Goal: Navigation & Orientation: Find specific page/section

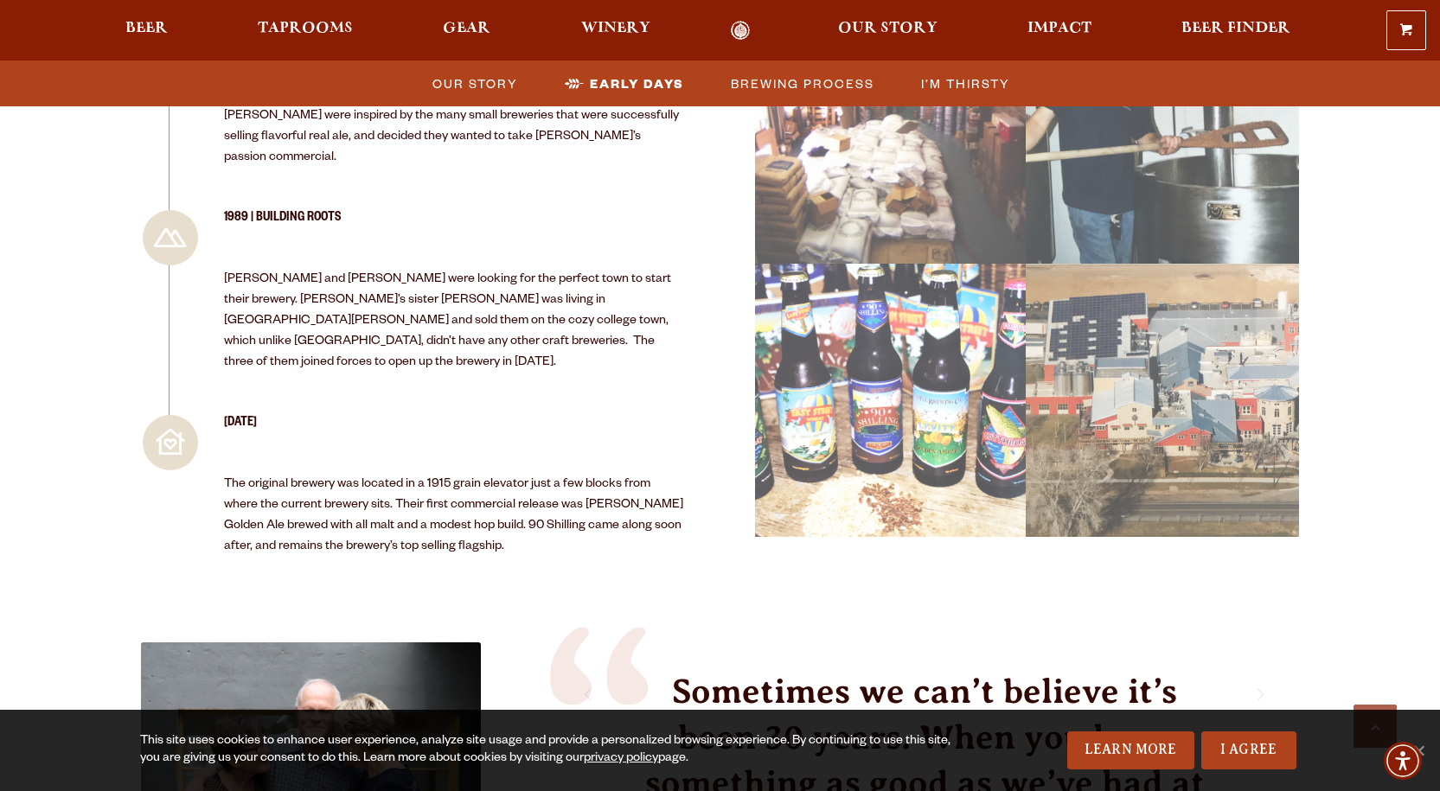
scroll to position [2162, 0]
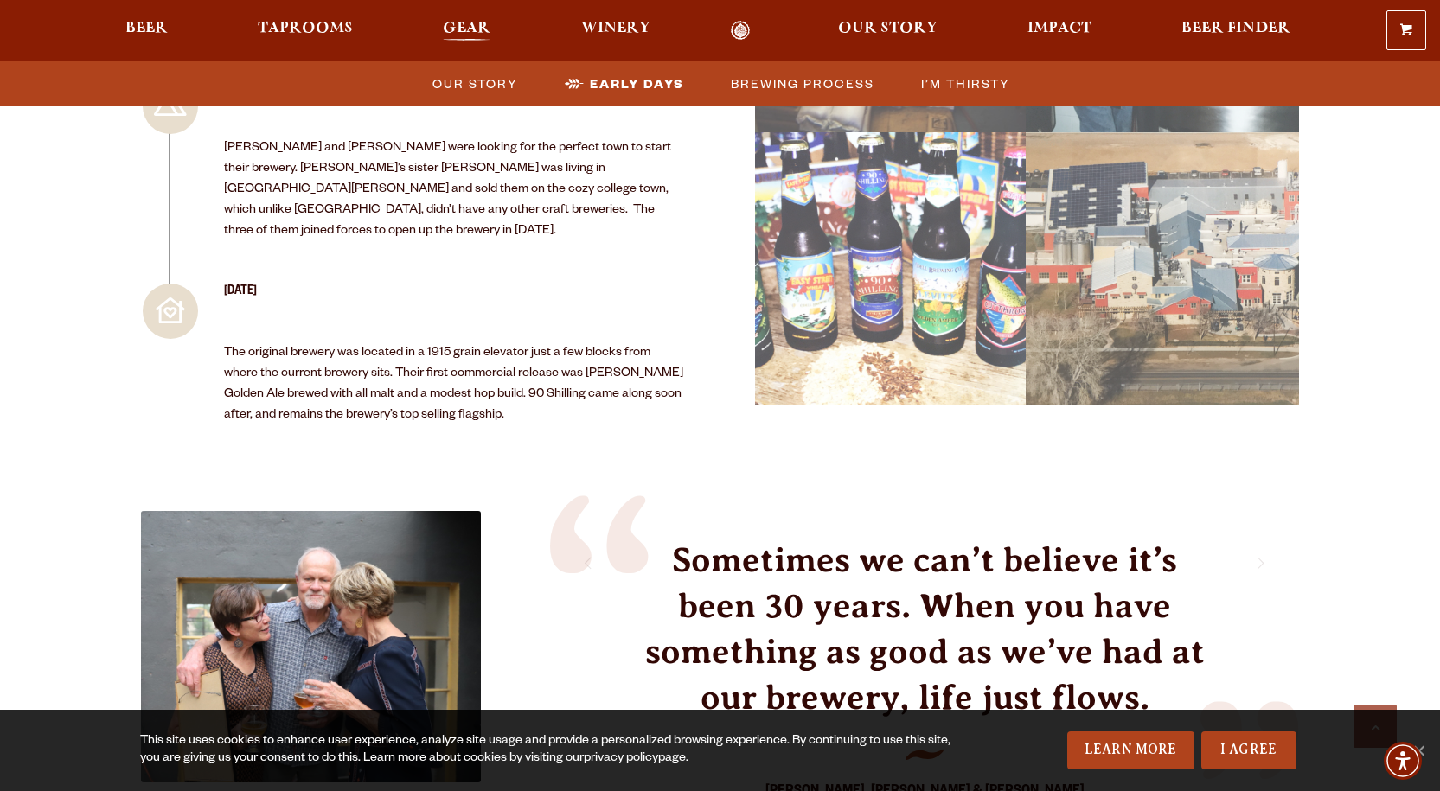
click at [457, 29] on span "Gear" at bounding box center [467, 29] width 48 height 14
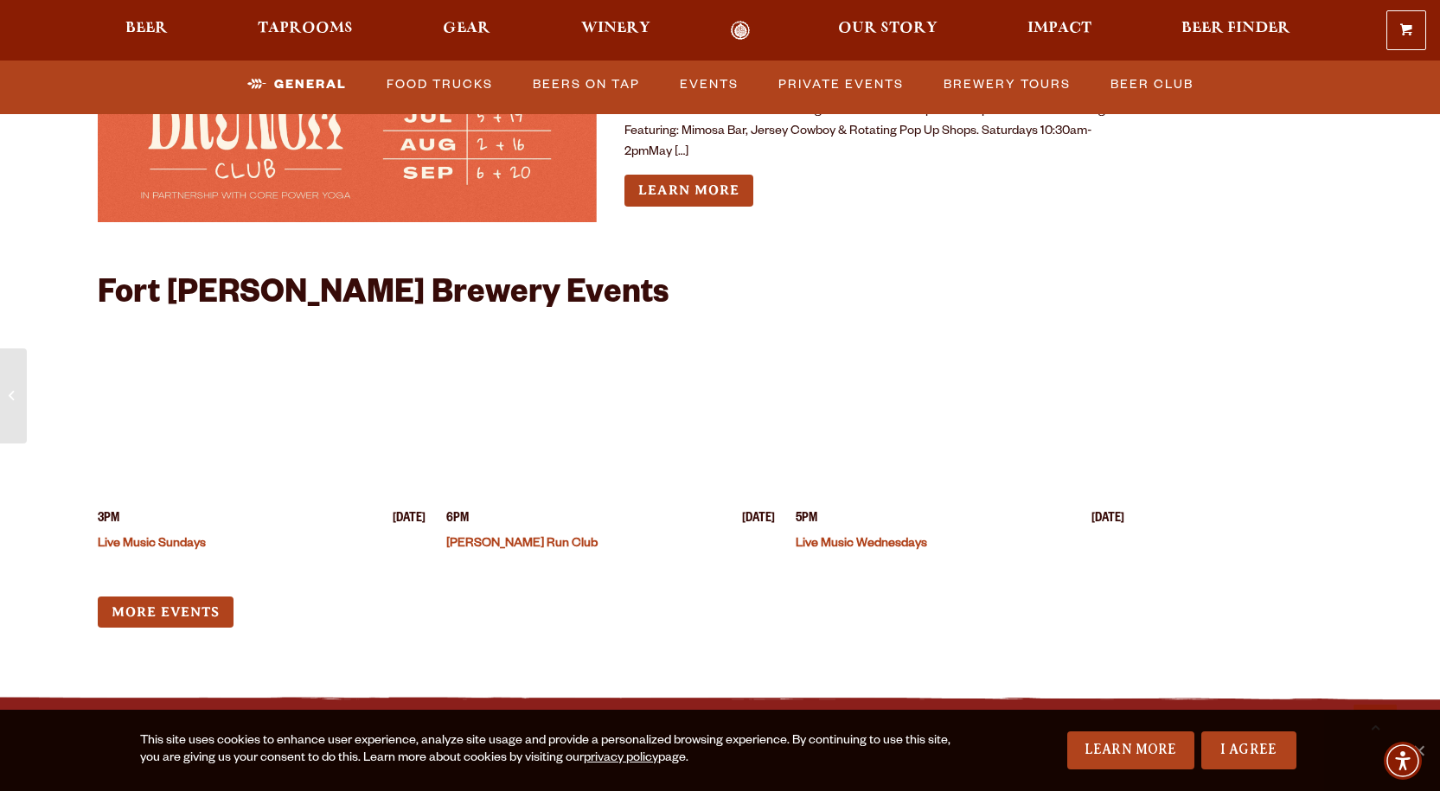
scroll to position [7178, 0]
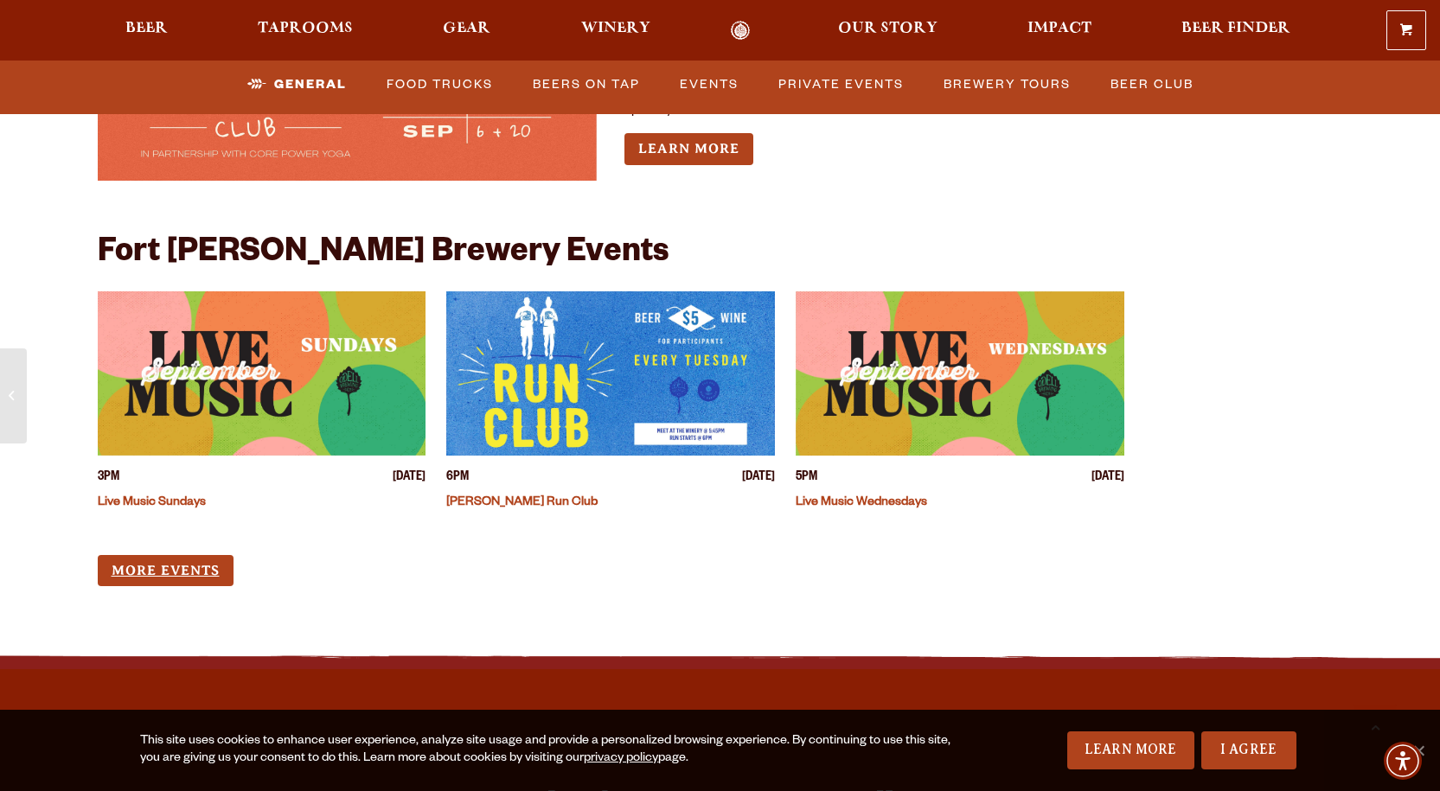
click at [150, 555] on link "More Events" at bounding box center [166, 571] width 136 height 32
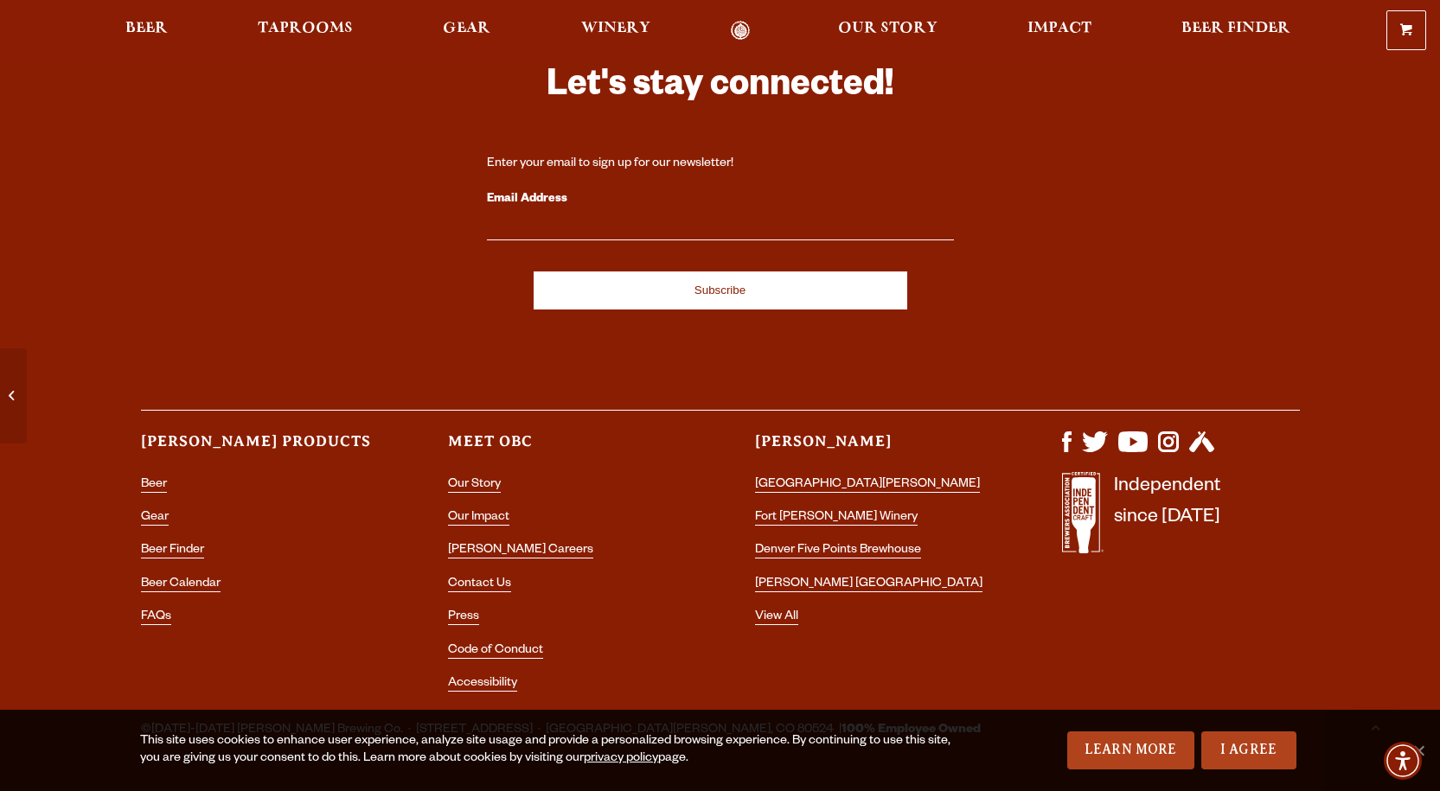
scroll to position [7923, 0]
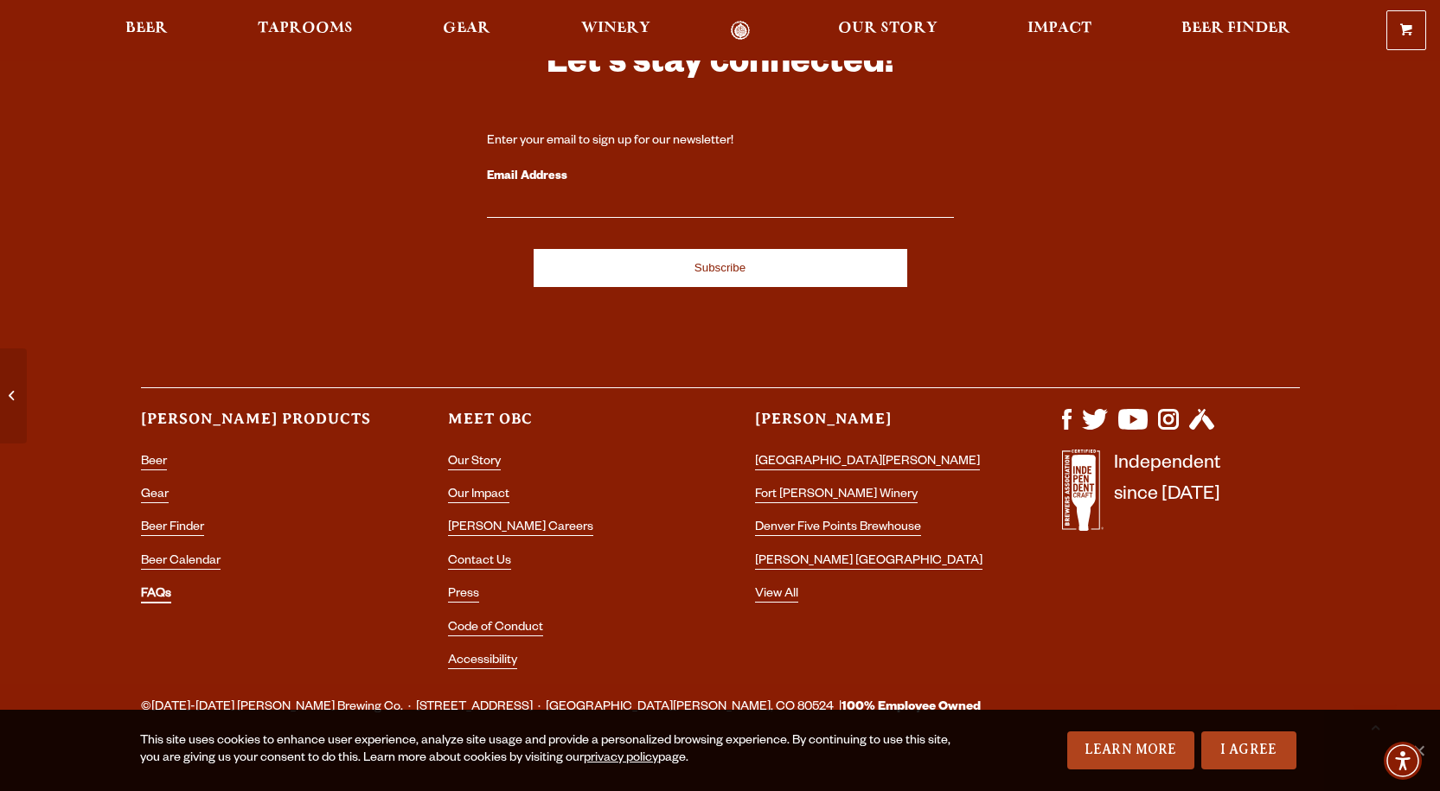
click at [153, 588] on link "FAQs" at bounding box center [156, 596] width 30 height 16
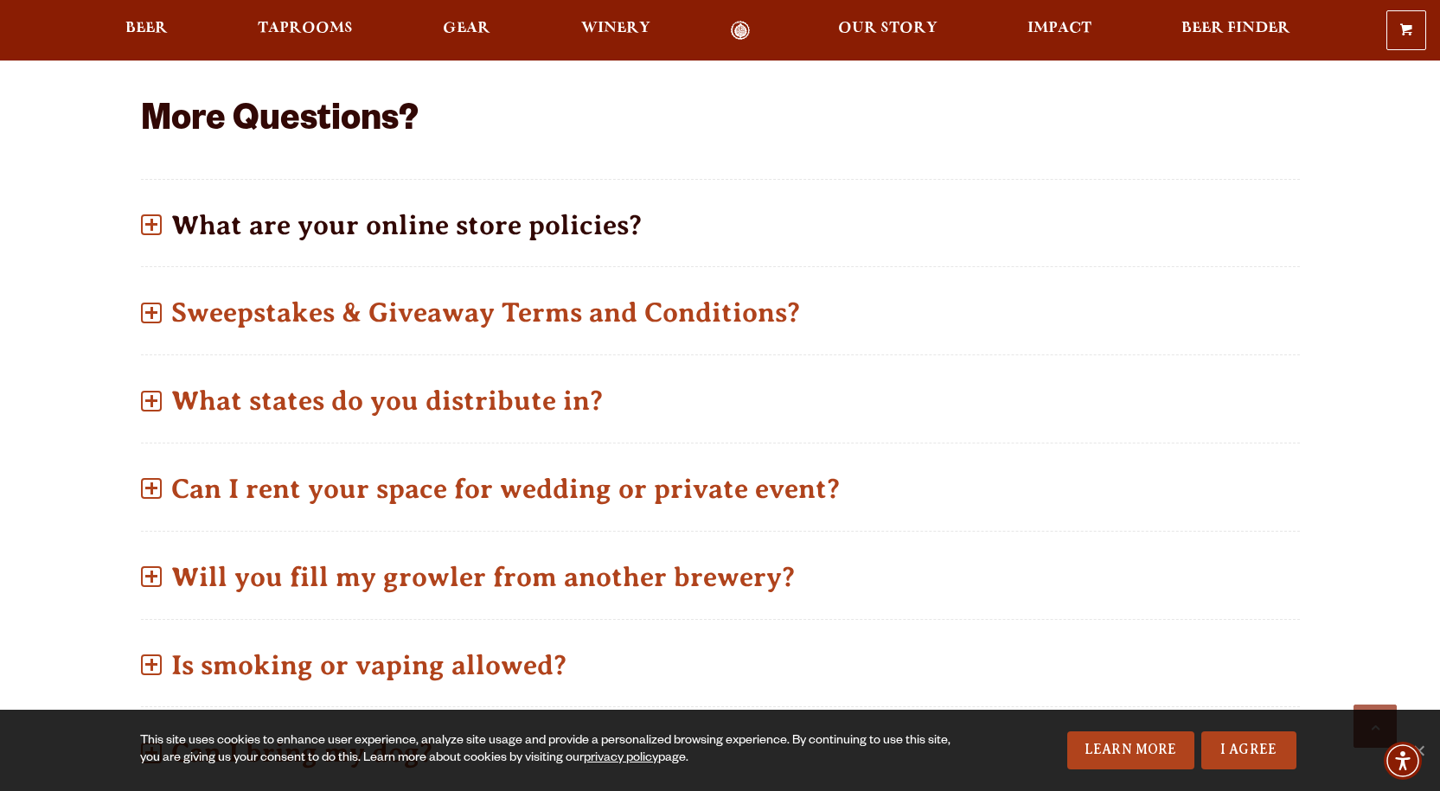
scroll to position [951, 0]
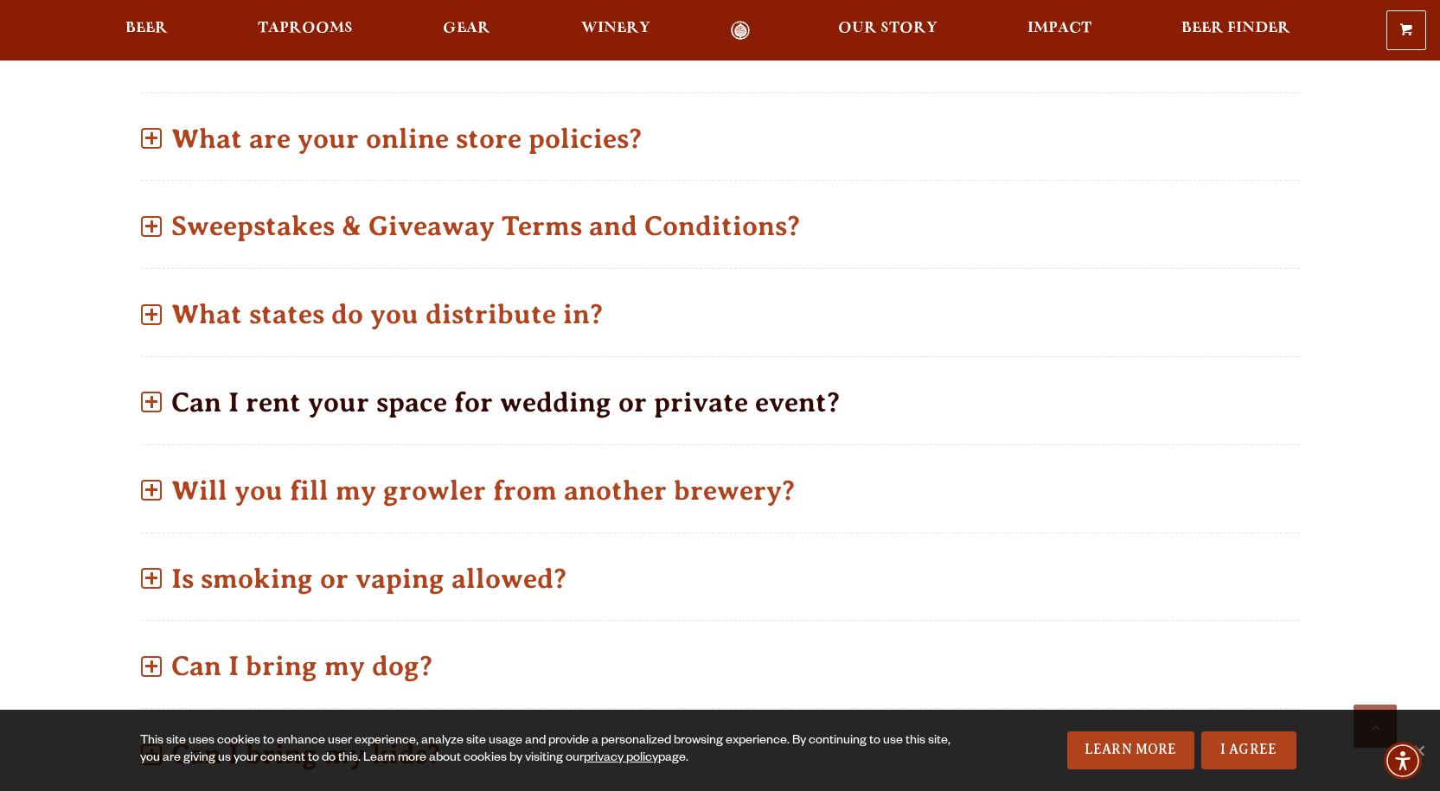
click at [150, 402] on span at bounding box center [151, 401] width 12 height 3
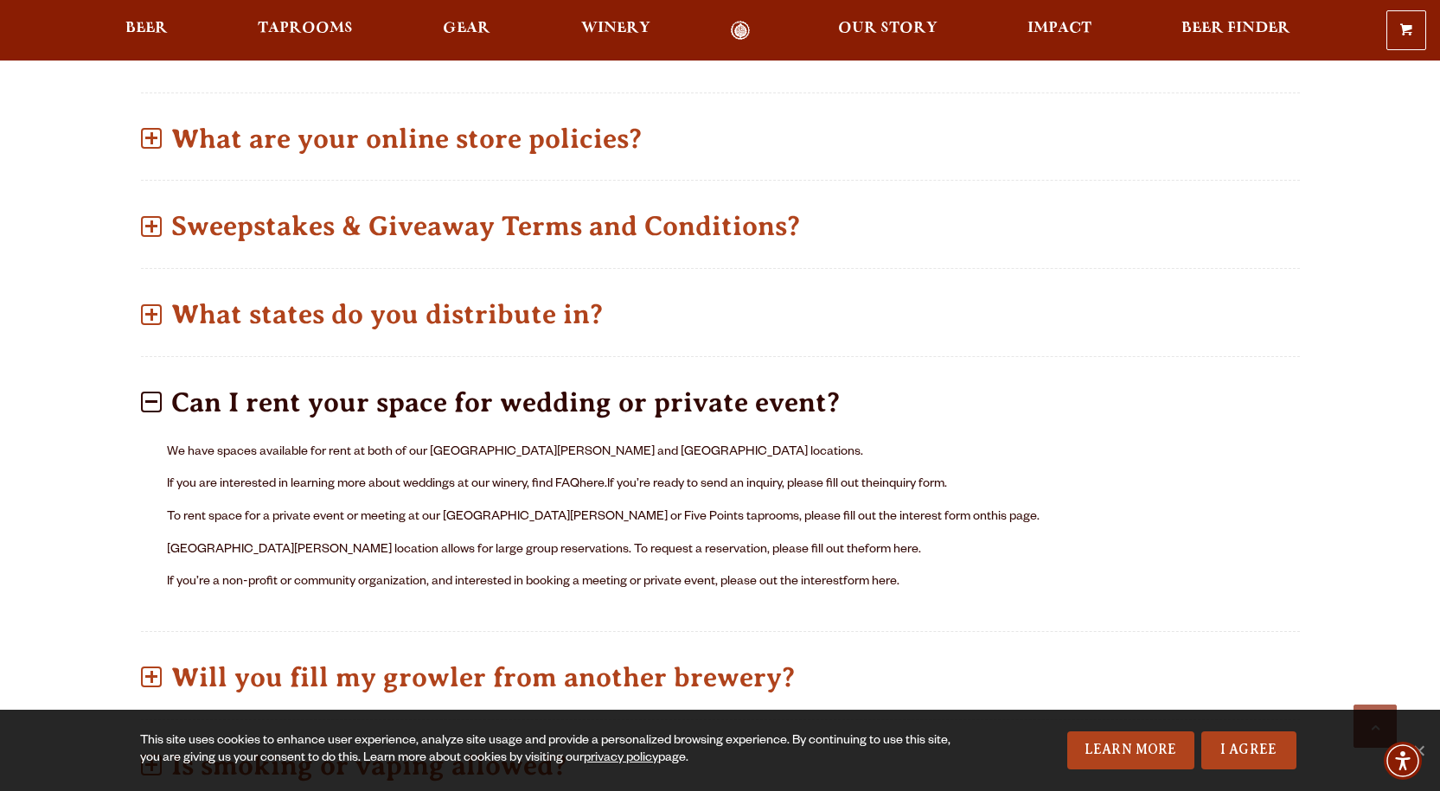
click at [153, 391] on p "Can I rent your space for wedding or private event?" at bounding box center [720, 402] width 1159 height 61
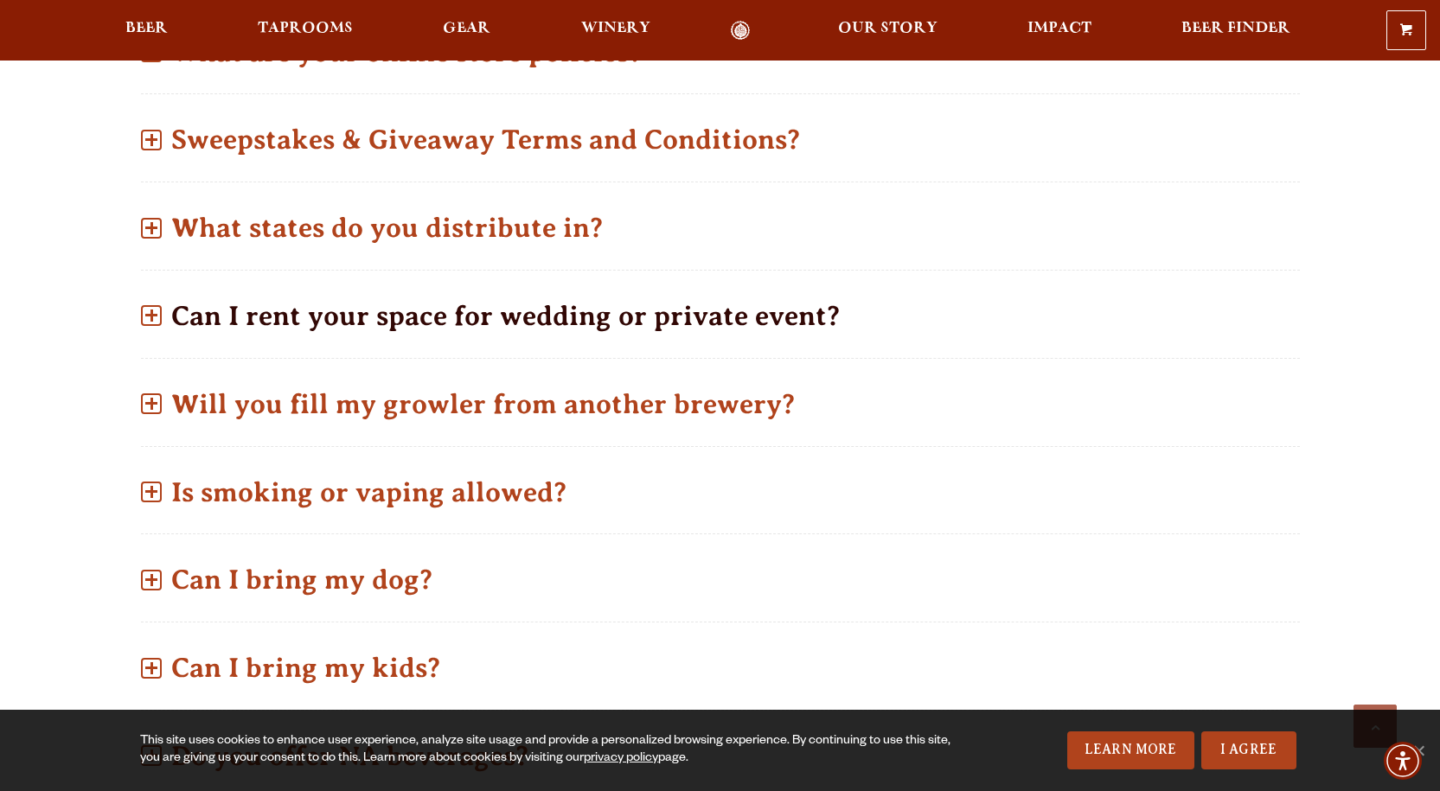
scroll to position [1124, 0]
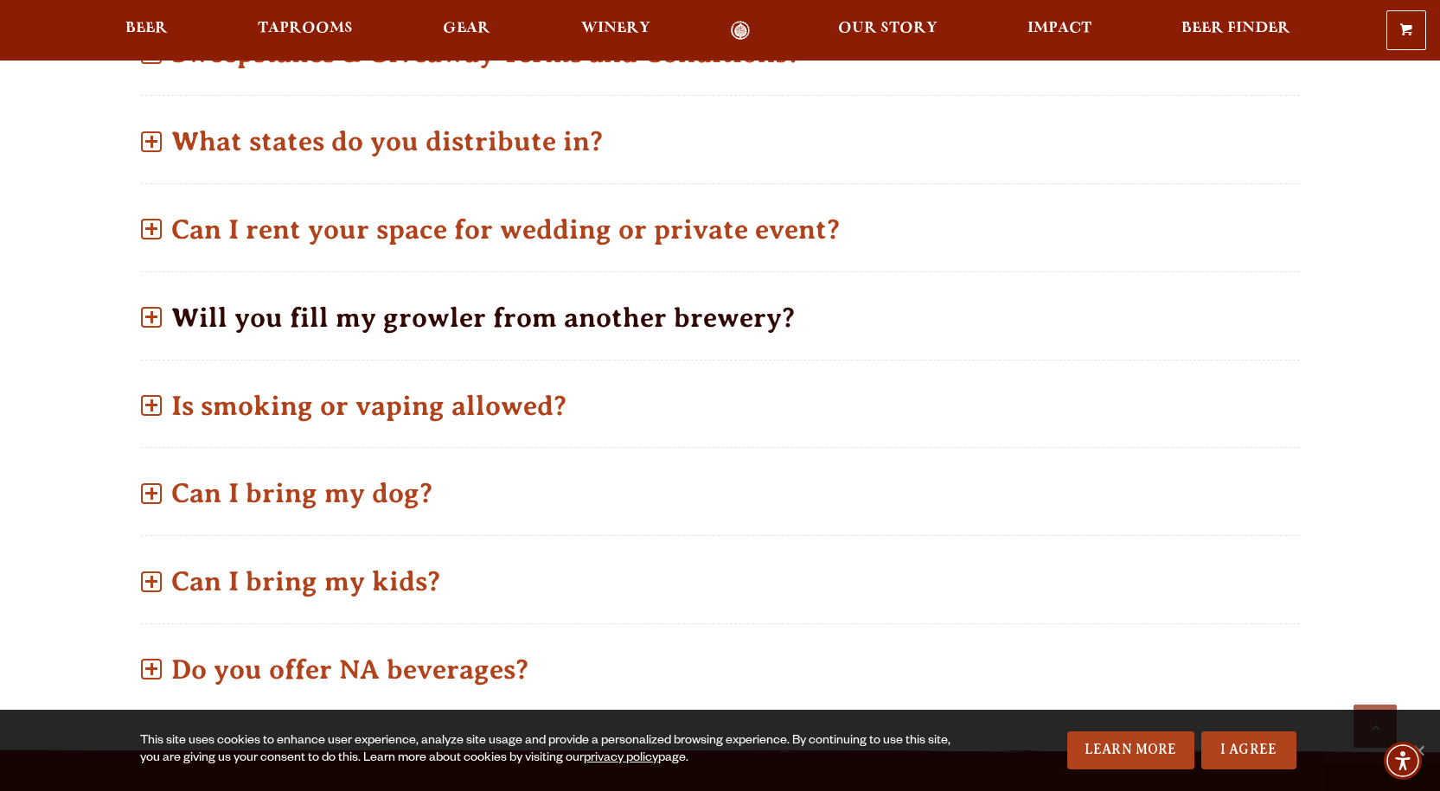
click at [150, 323] on span at bounding box center [151, 317] width 3 height 12
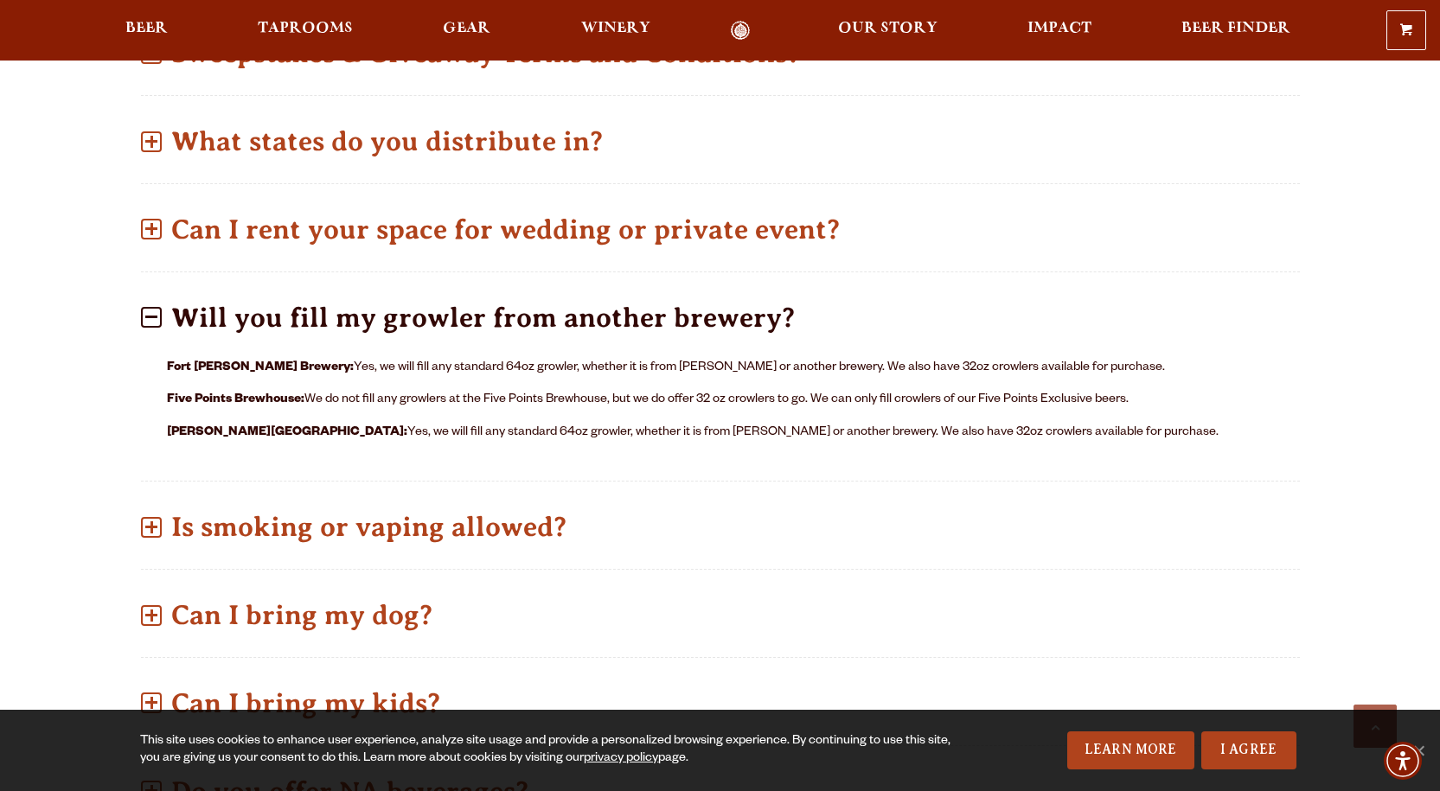
click at [150, 323] on span at bounding box center [151, 317] width 21 height 21
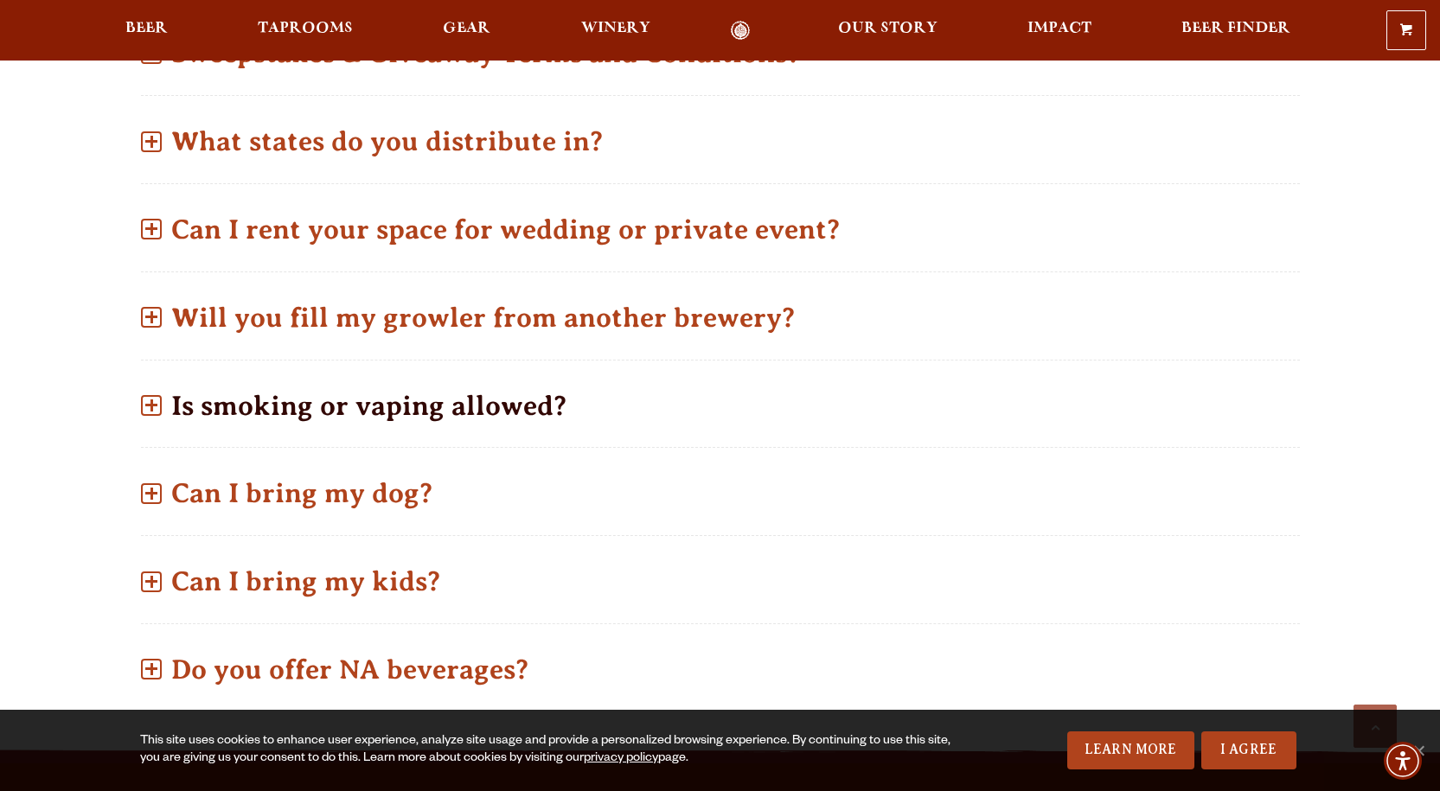
click at [152, 407] on span at bounding box center [151, 406] width 3 height 12
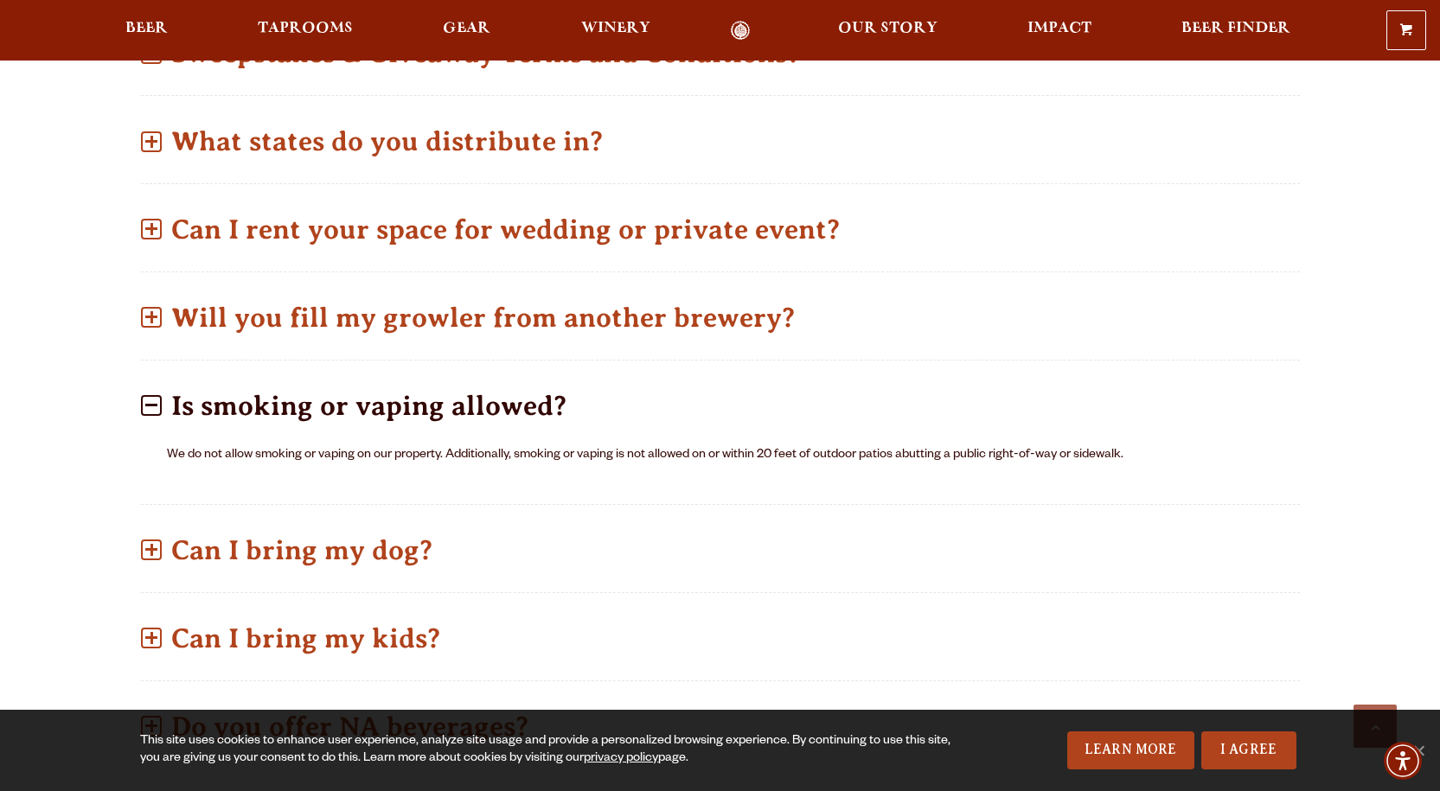
click at [152, 407] on span at bounding box center [151, 405] width 21 height 21
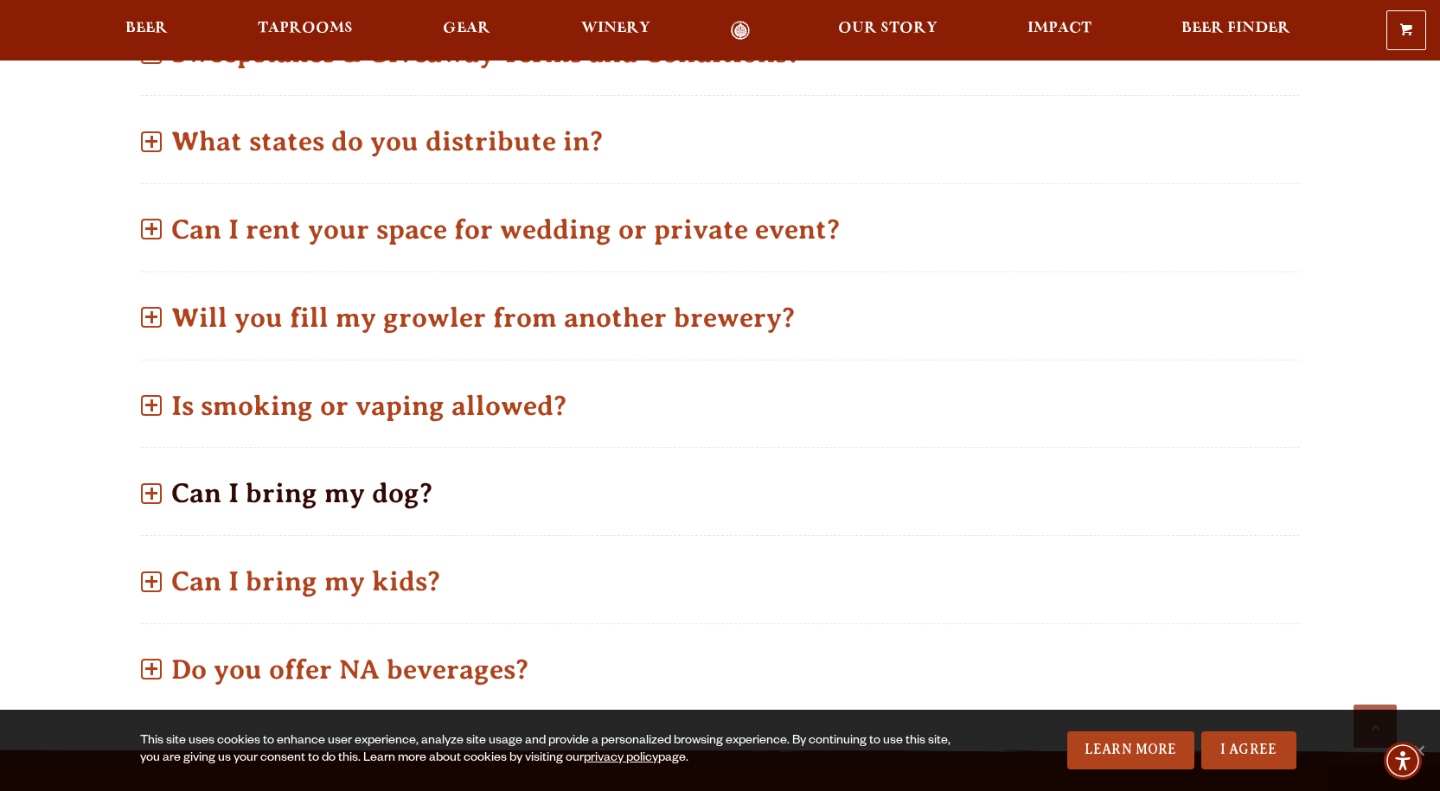
click at [152, 494] on span at bounding box center [151, 493] width 12 height 3
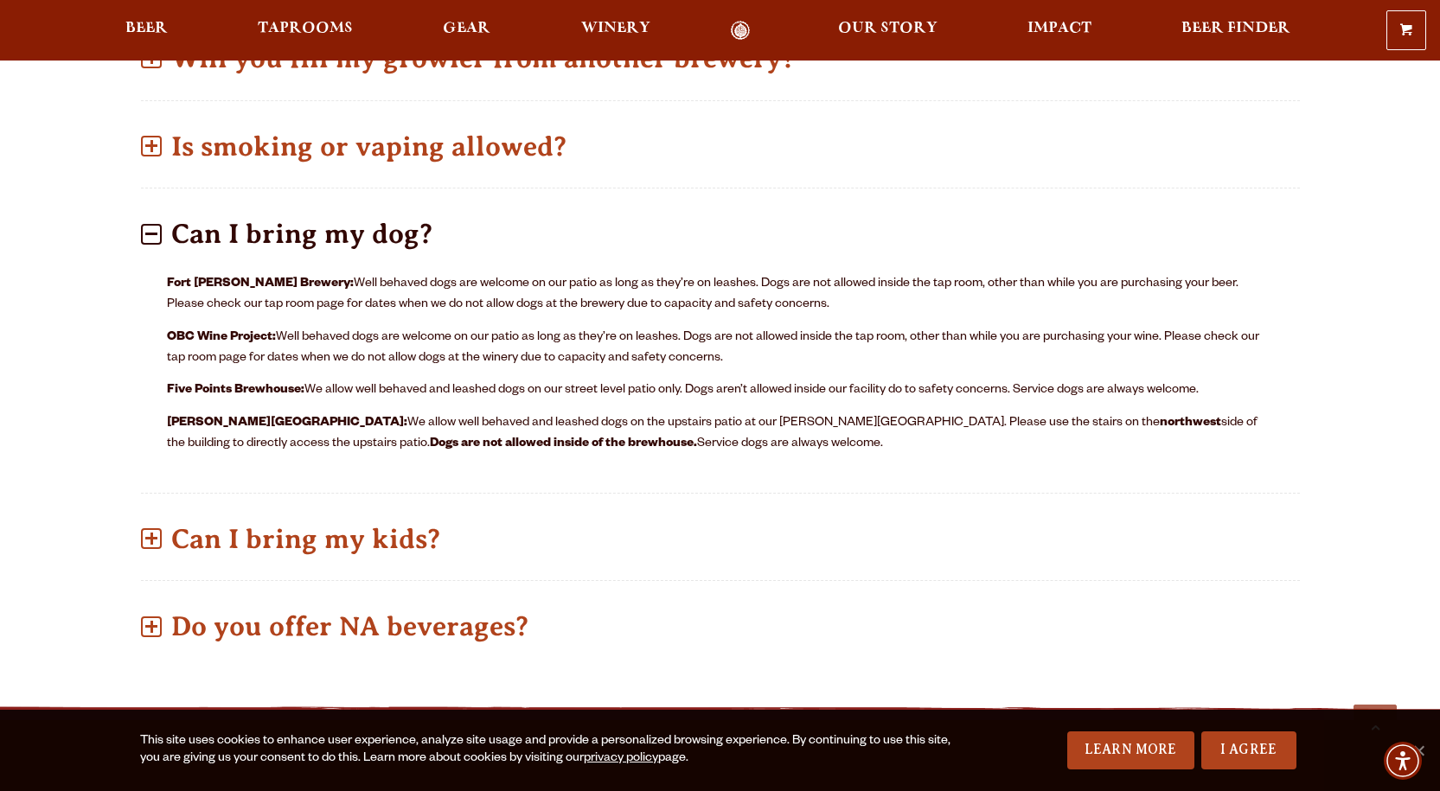
scroll to position [1297, 0]
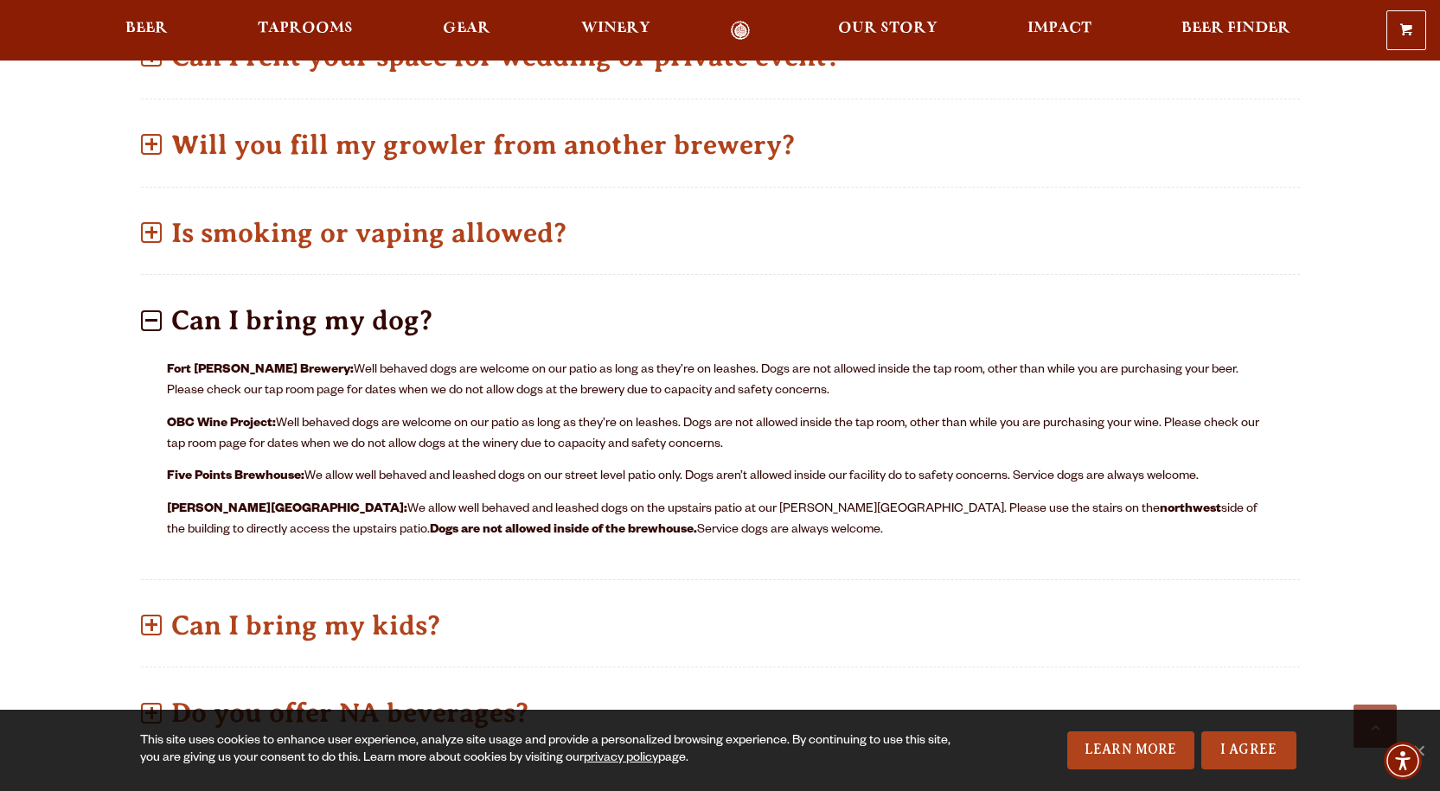
click at [148, 324] on span at bounding box center [151, 320] width 21 height 21
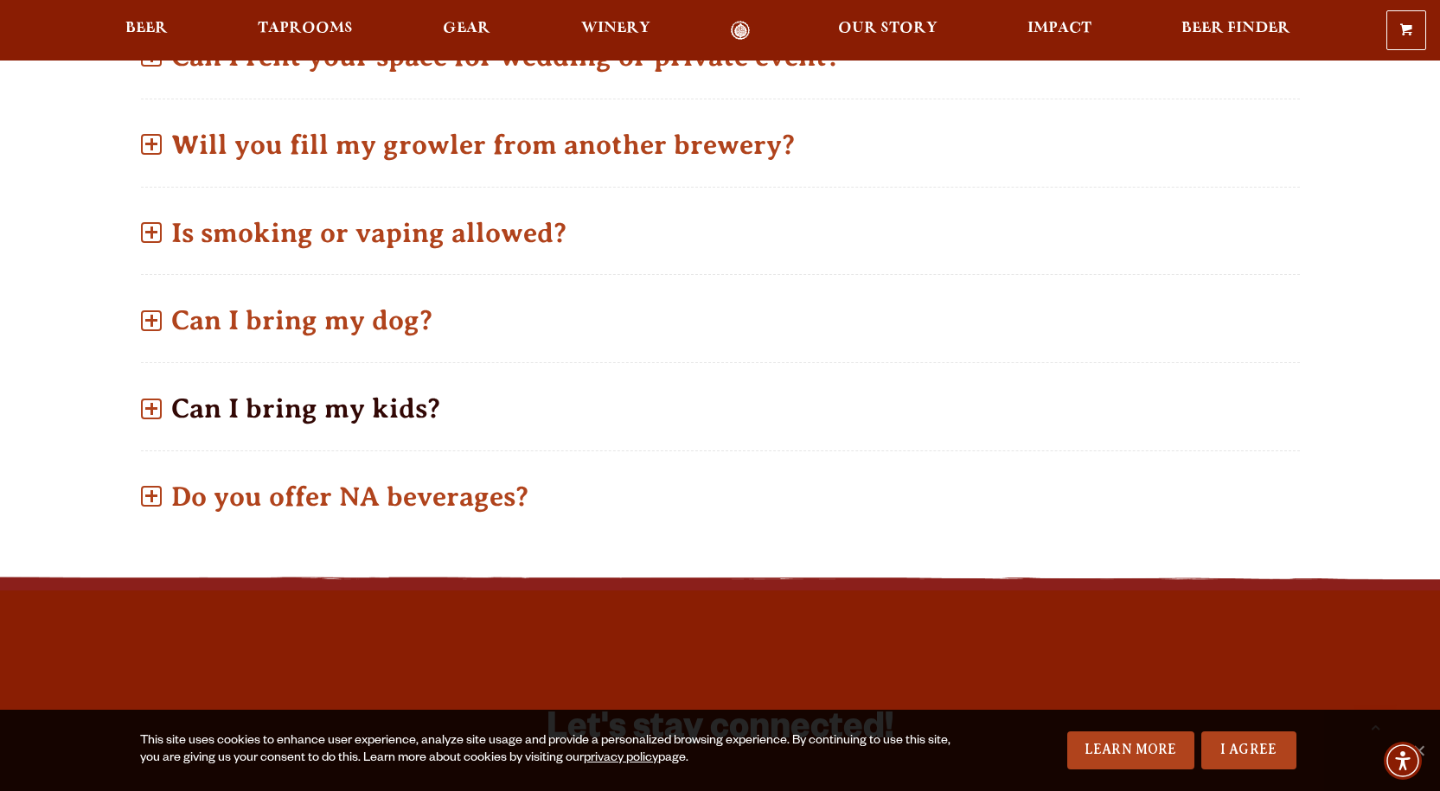
click at [156, 413] on span at bounding box center [151, 409] width 21 height 21
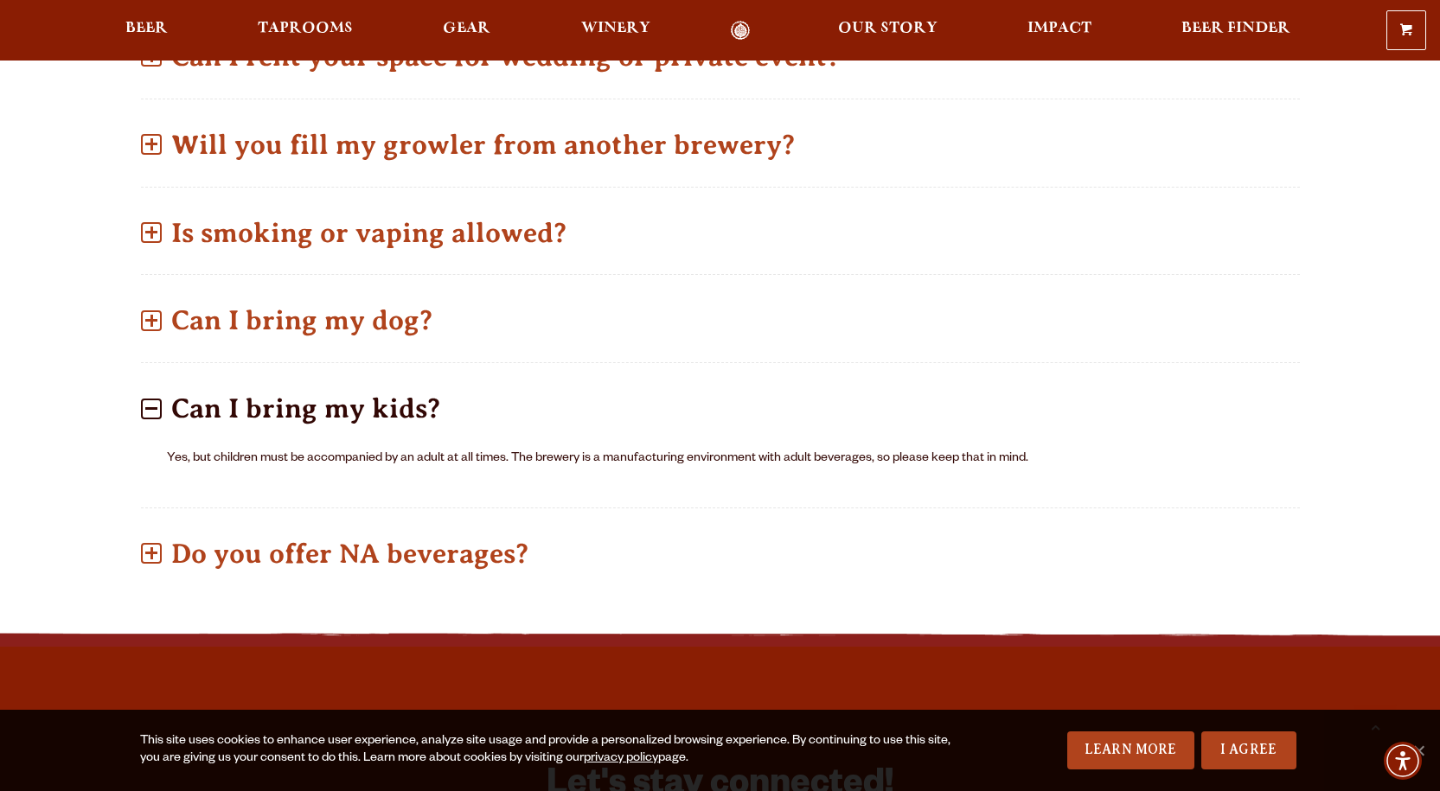
click at [148, 406] on span at bounding box center [151, 409] width 21 height 21
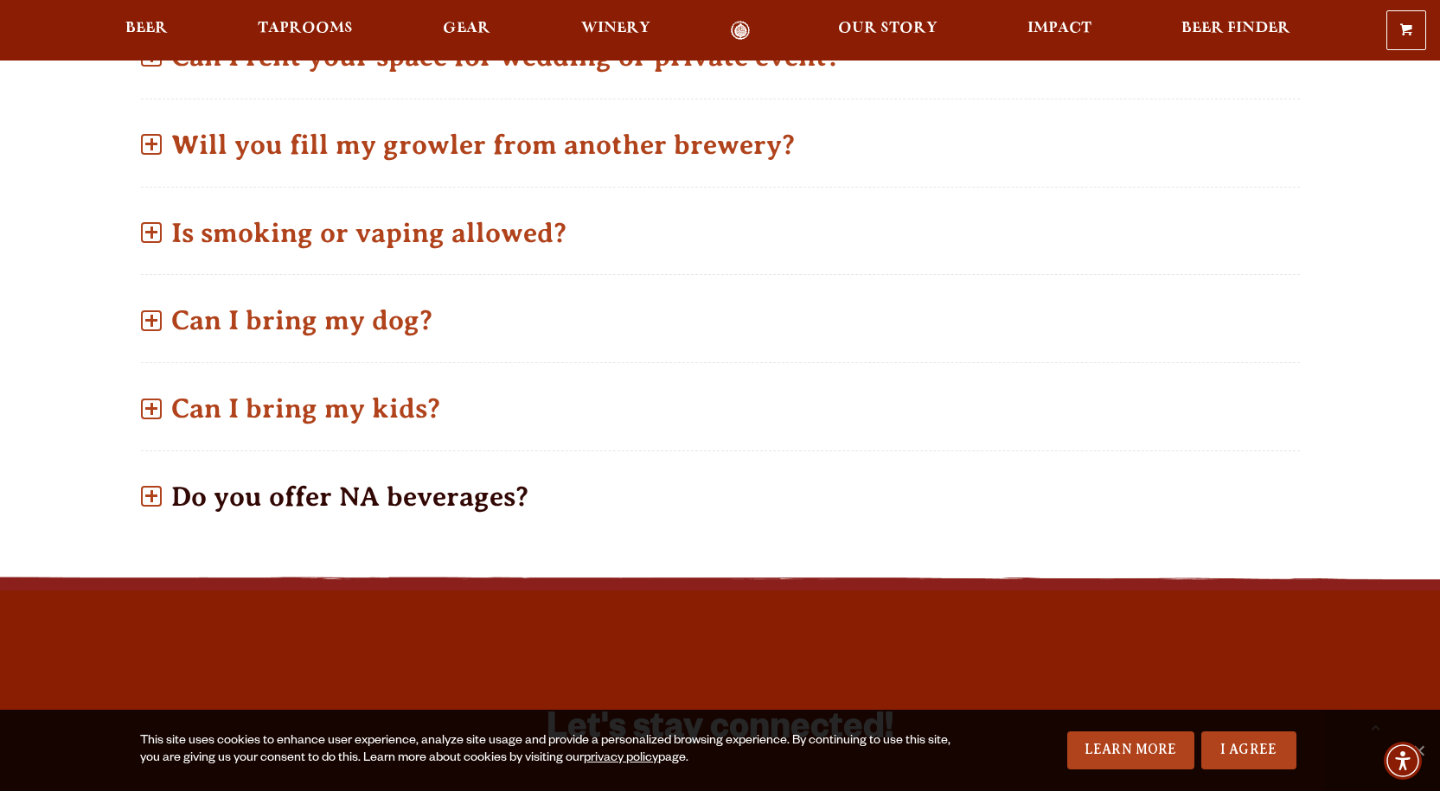
click at [143, 496] on span at bounding box center [151, 496] width 21 height 21
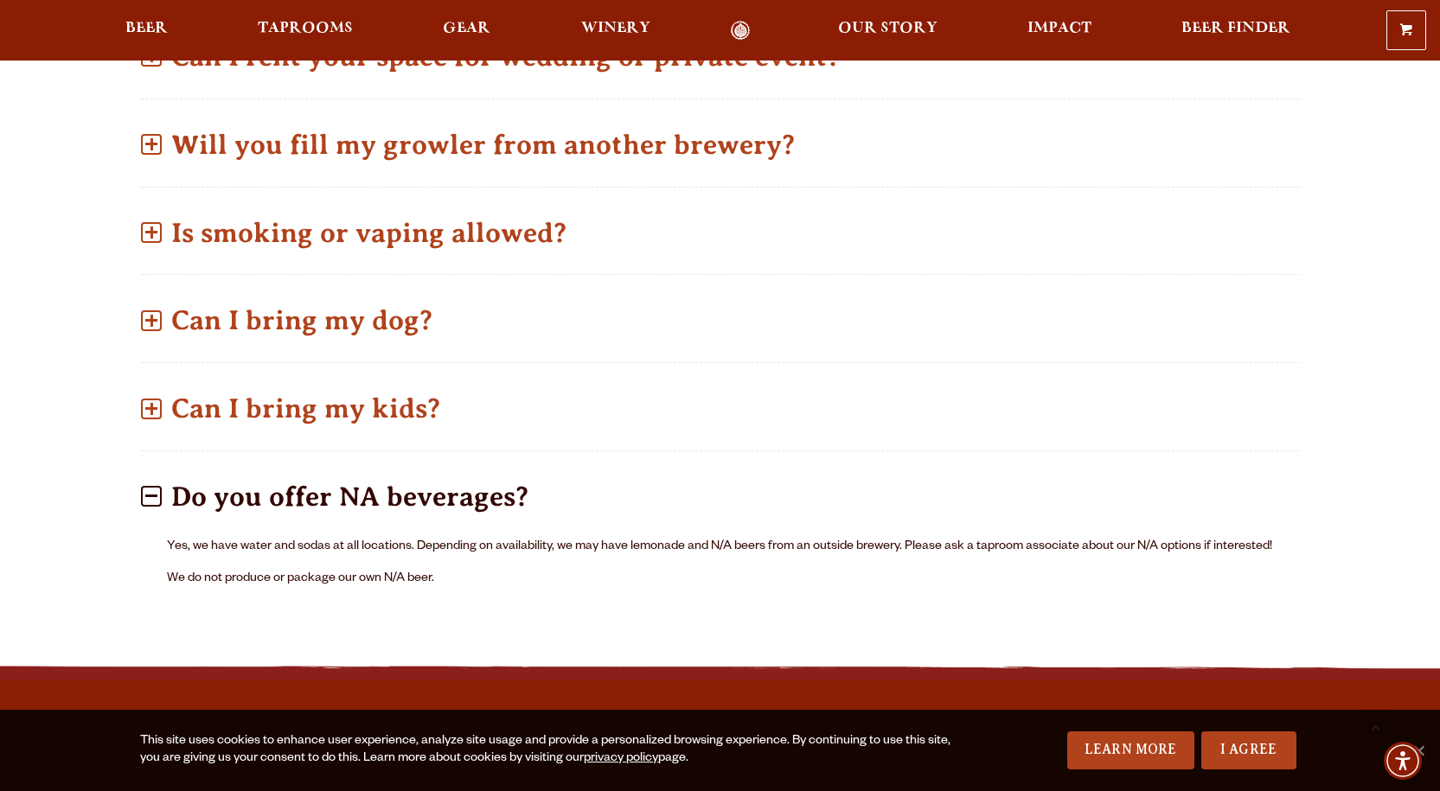
click at [150, 492] on span at bounding box center [151, 496] width 21 height 21
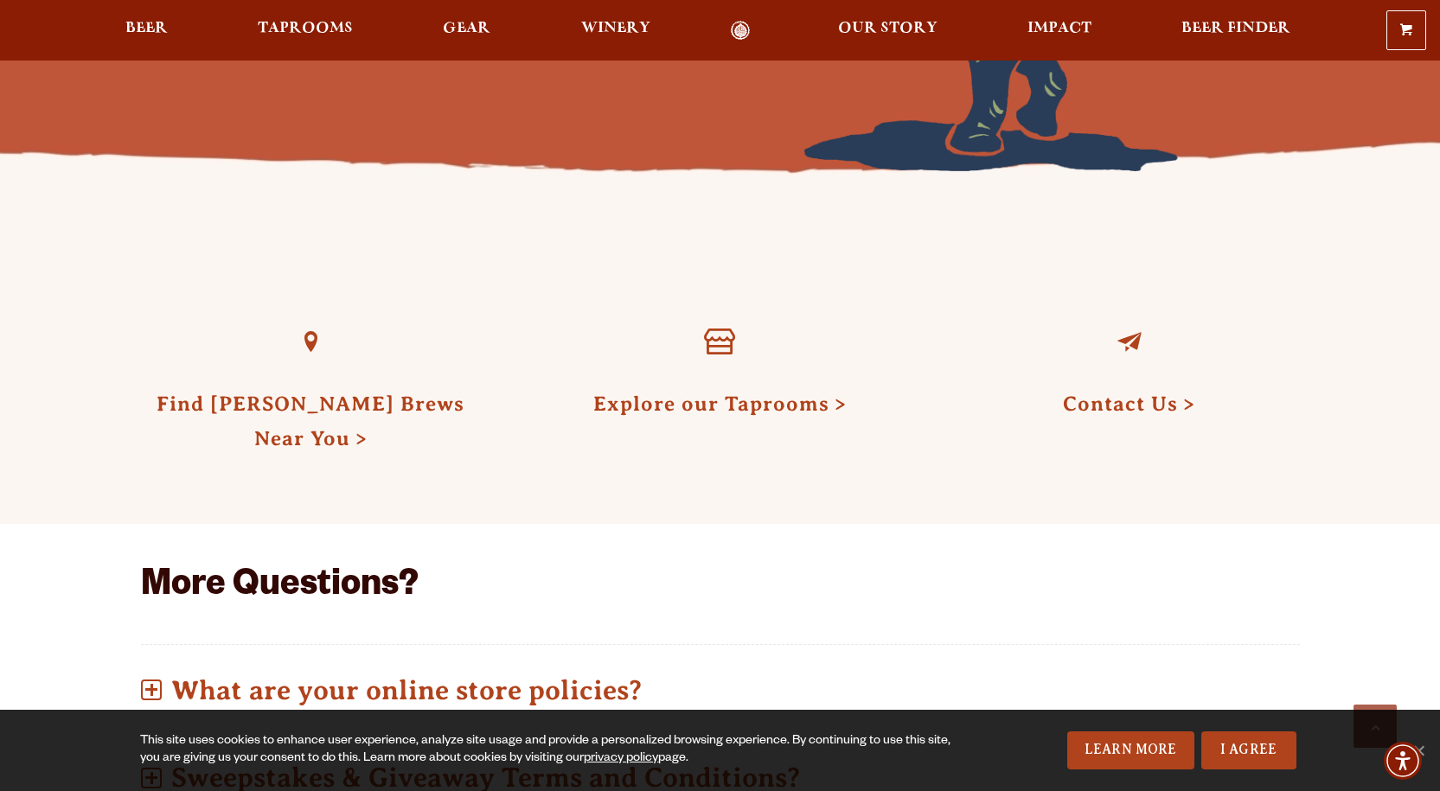
scroll to position [346, 0]
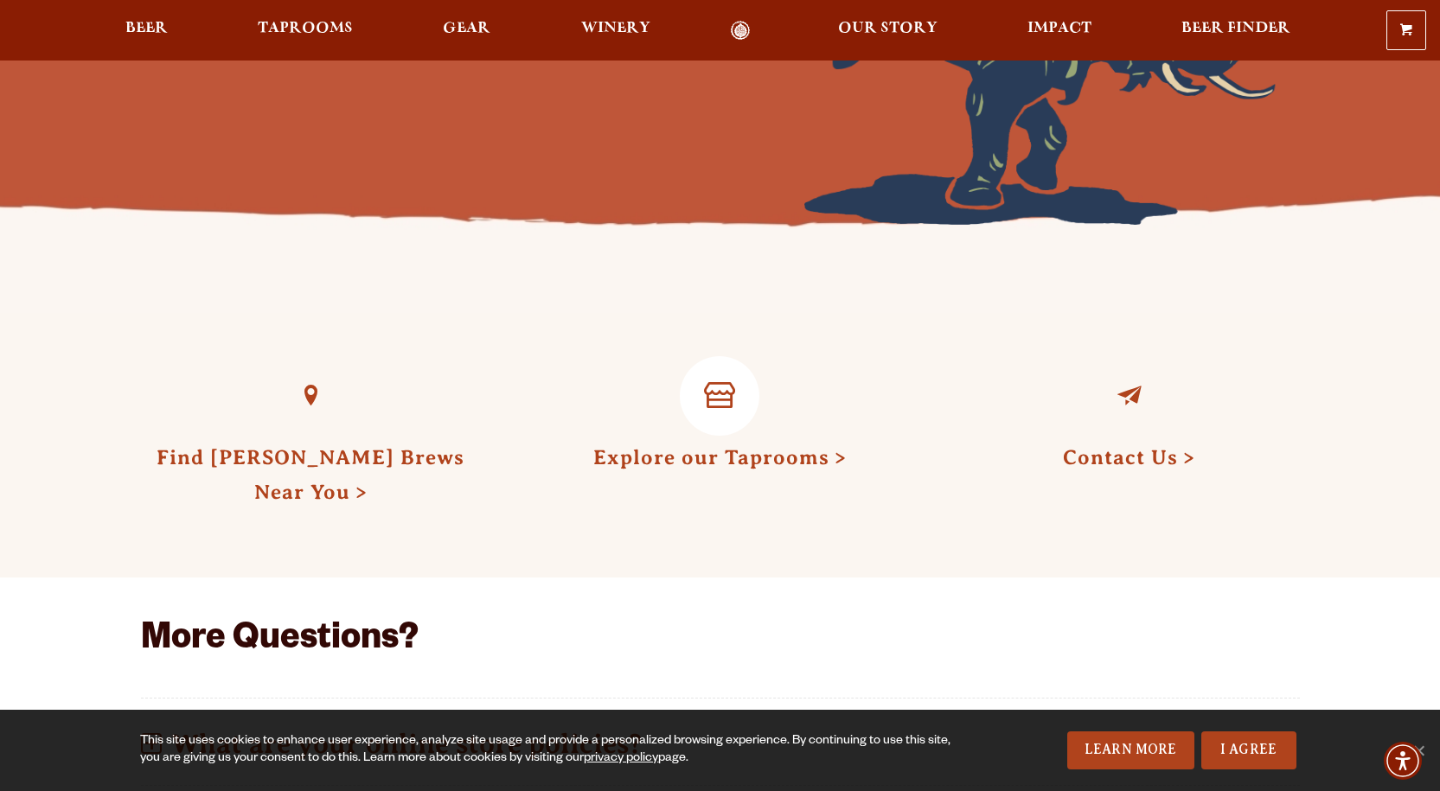
click at [745, 462] on link "Explore our Taprooms" at bounding box center [719, 457] width 253 height 22
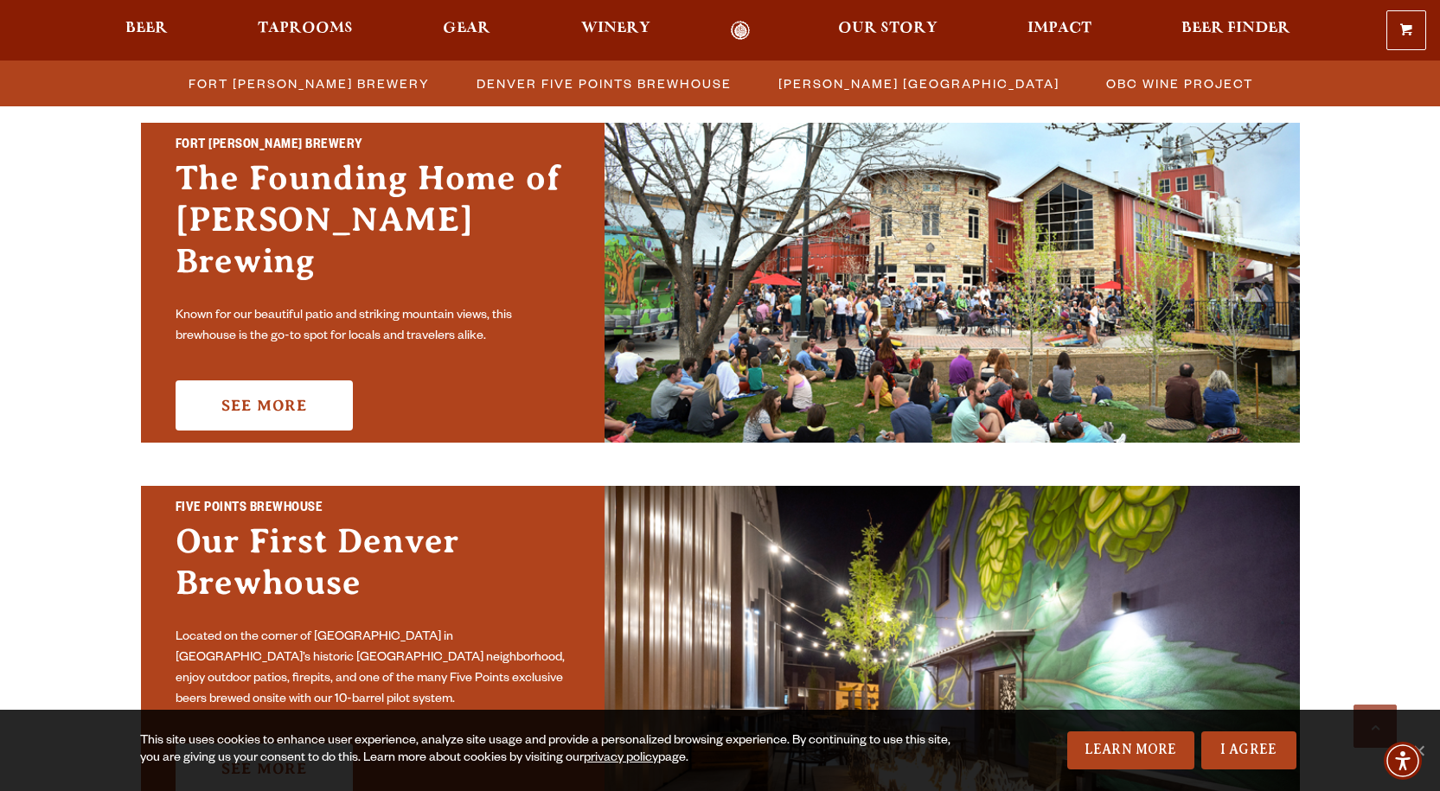
scroll to position [519, 0]
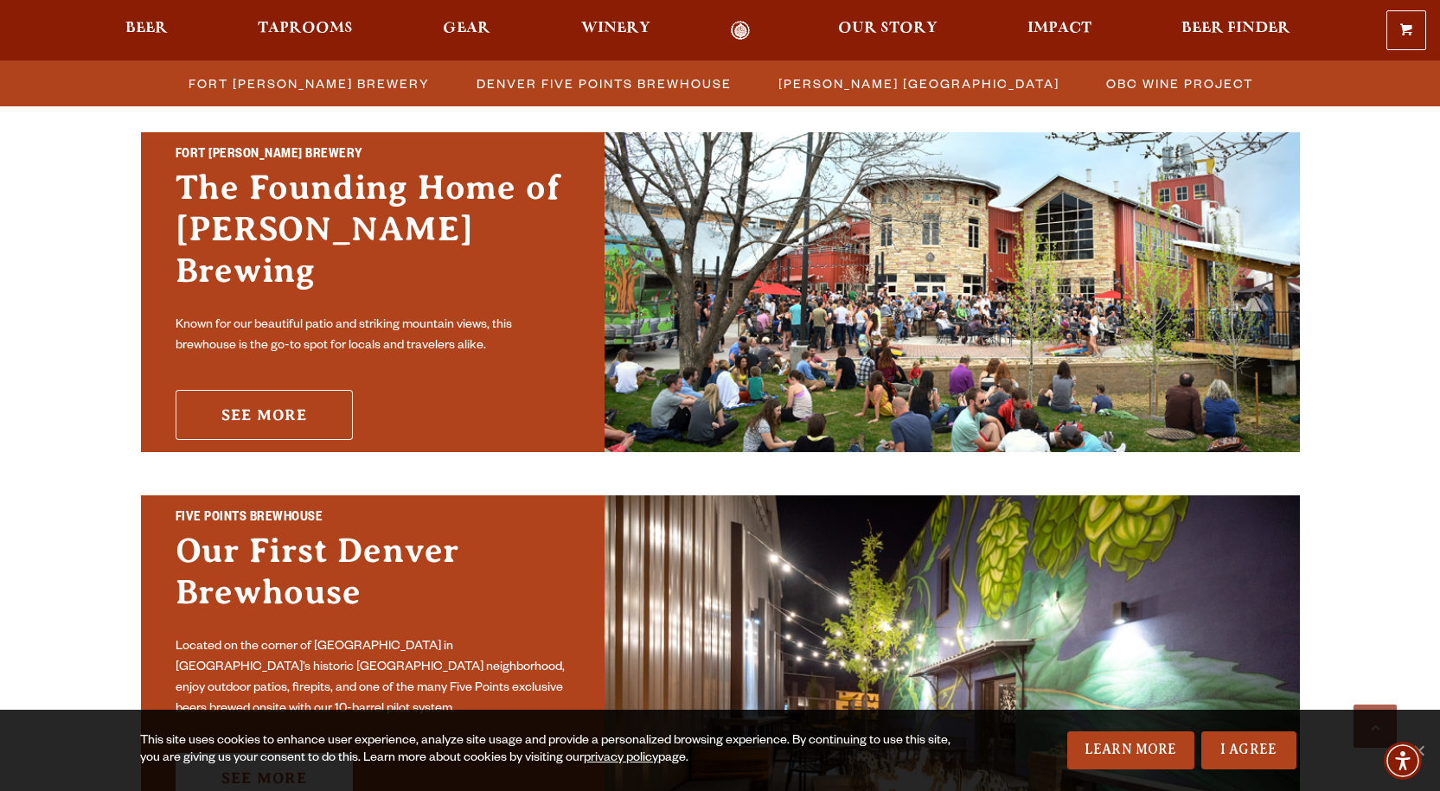
click at [234, 390] on link "See More" at bounding box center [264, 415] width 177 height 50
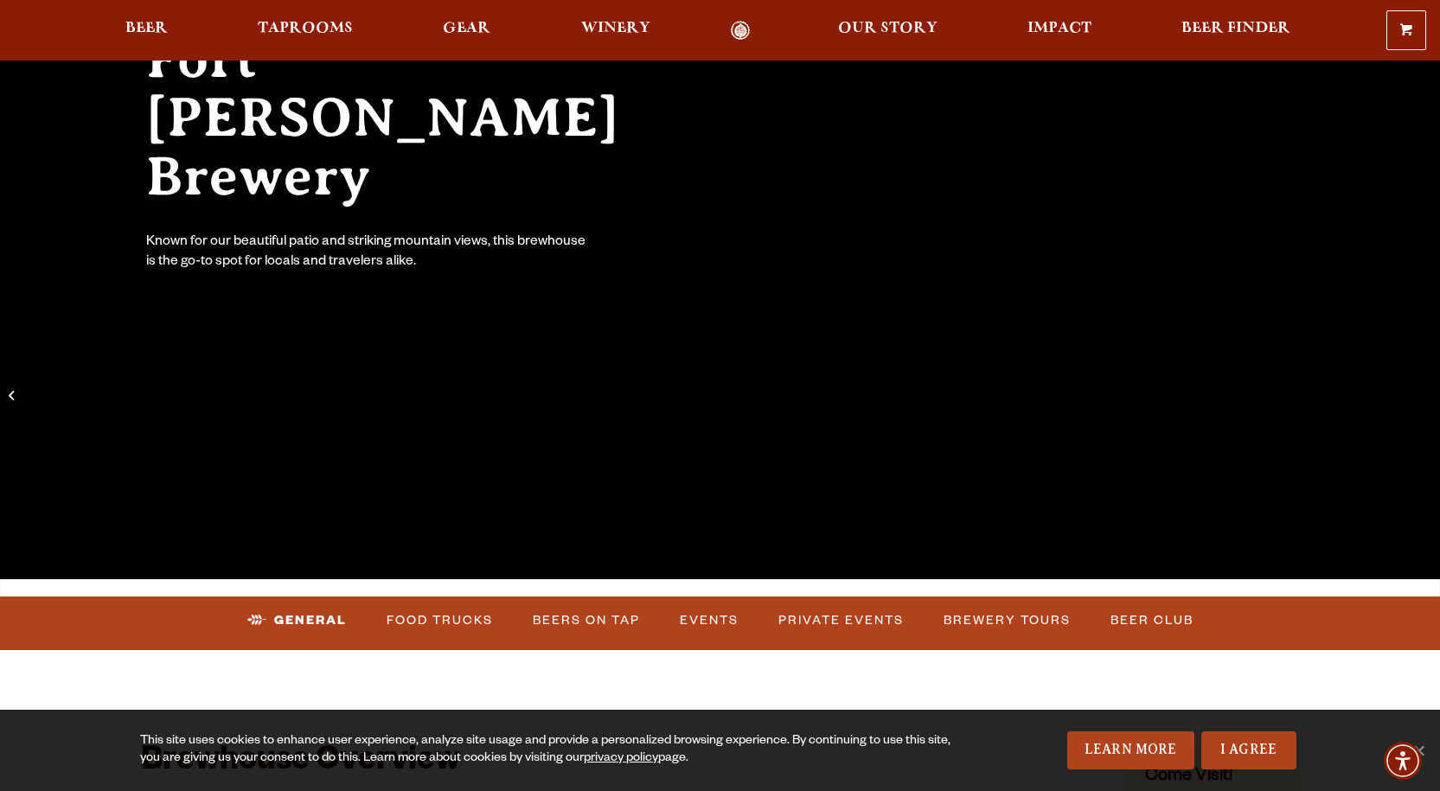
scroll to position [259, 0]
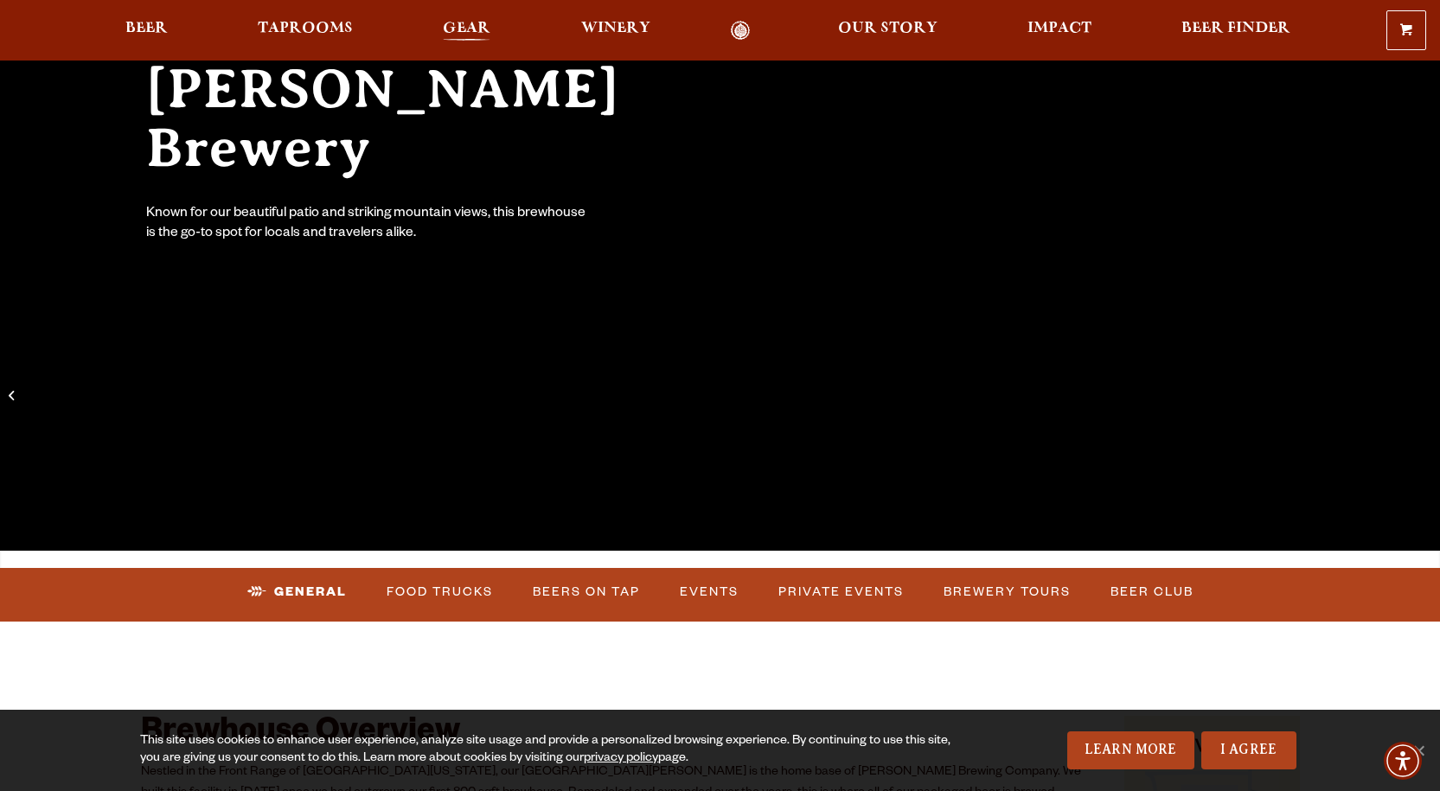
click at [451, 23] on span "Gear" at bounding box center [467, 29] width 48 height 14
